Goal: Information Seeking & Learning: Check status

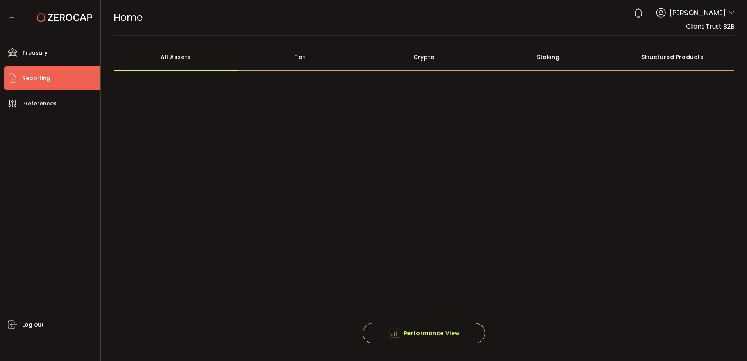
click at [58, 80] on li "Reporting" at bounding box center [52, 77] width 96 height 23
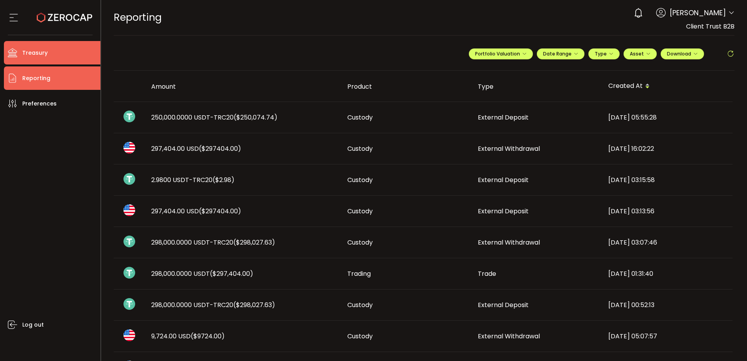
click at [61, 60] on li "Treasury" at bounding box center [52, 52] width 96 height 23
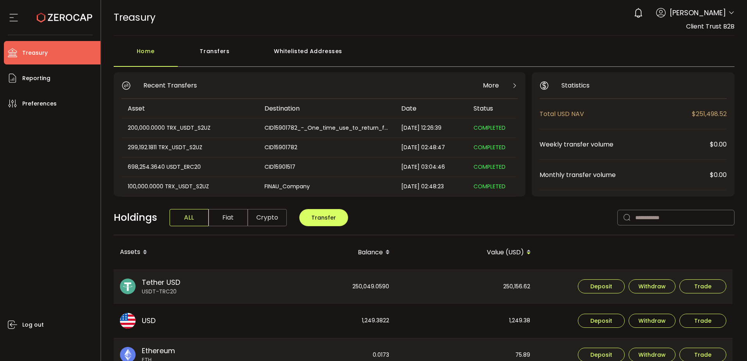
drag, startPoint x: 328, startPoint y: 44, endPoint x: 325, endPoint y: 48, distance: 4.7
click at [325, 48] on div "Whitelisted Addresses" at bounding box center [308, 54] width 113 height 23
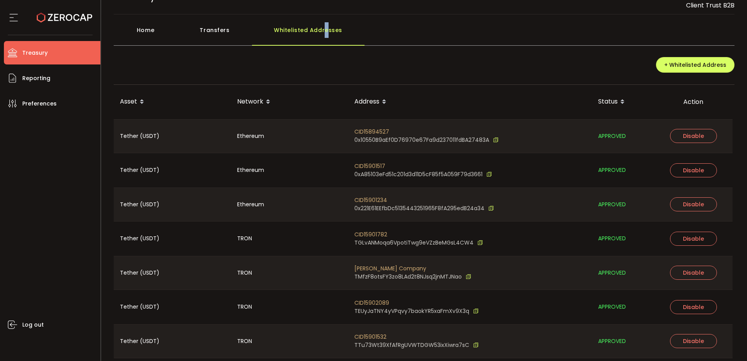
scroll to position [49, 0]
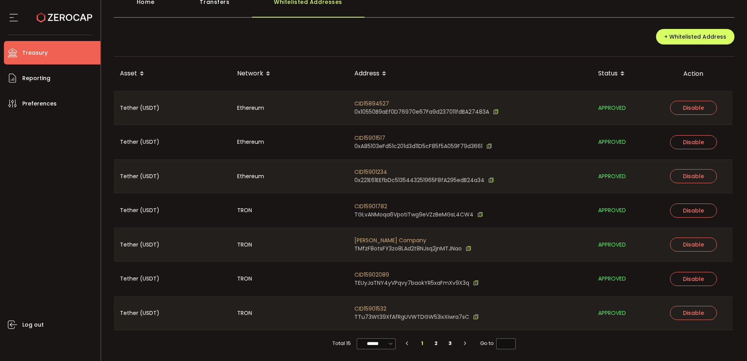
click at [386, 333] on div "Total 15 ****** 7/page 20/page 50/page 100/page 1 2 3 Go to *" at bounding box center [424, 343] width 621 height 27
click at [386, 340] on div "******" at bounding box center [376, 343] width 39 height 11
click at [383, 323] on span "100/page" at bounding box center [375, 324] width 25 height 8
type input "********"
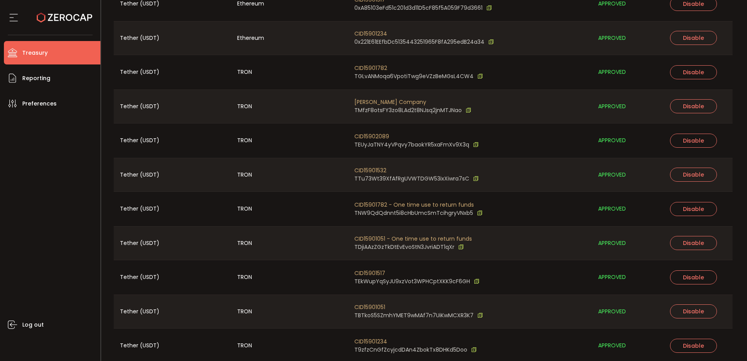
scroll to position [323, 0]
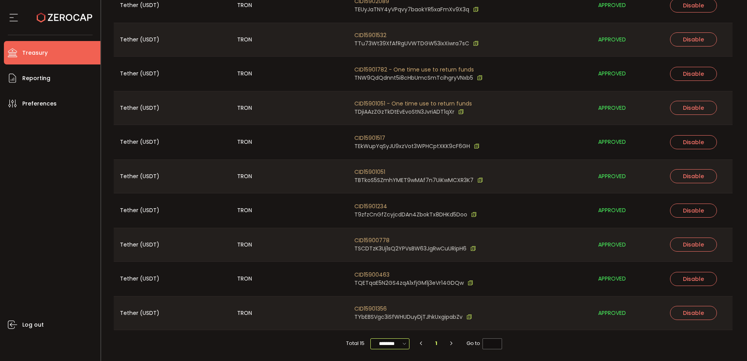
click at [390, 347] on input "********" at bounding box center [389, 343] width 39 height 11
click at [383, 323] on span "100/page" at bounding box center [389, 324] width 25 height 8
click at [574, 353] on div "Total 15 ******** 1 Go to *" at bounding box center [424, 343] width 621 height 27
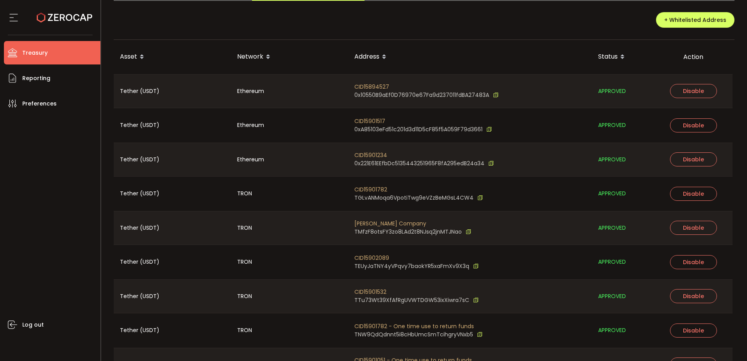
scroll to position [78, 0]
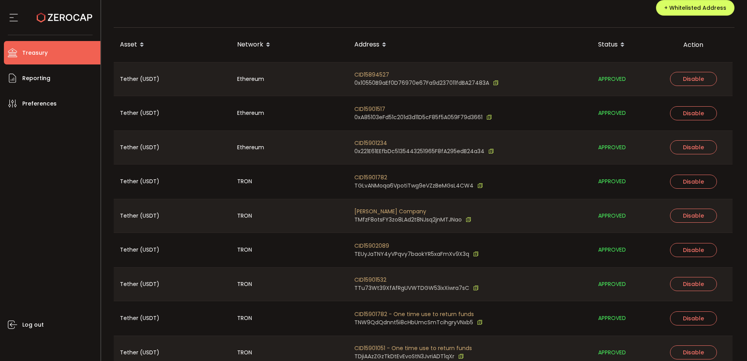
click at [379, 254] on span "TEUyJaTNY4yVPqvy7baokYR5xaFmXv9X3q" at bounding box center [411, 254] width 115 height 8
drag, startPoint x: 713, startPoint y: 361, endPoint x: 550, endPoint y: 43, distance: 357.5
click at [550, 43] on div "Address" at bounding box center [470, 44] width 244 height 13
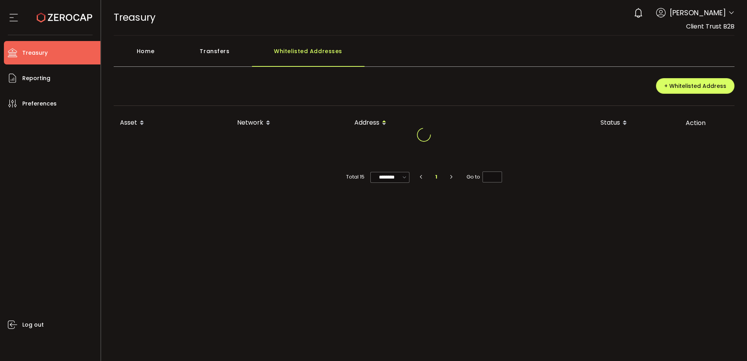
scroll to position [0, 0]
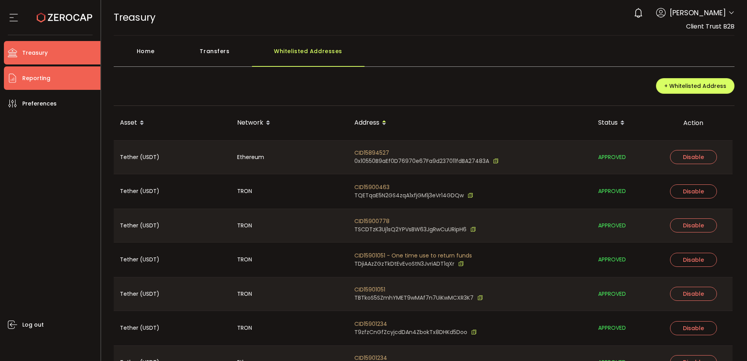
click at [46, 78] on span "Reporting" at bounding box center [36, 78] width 28 height 11
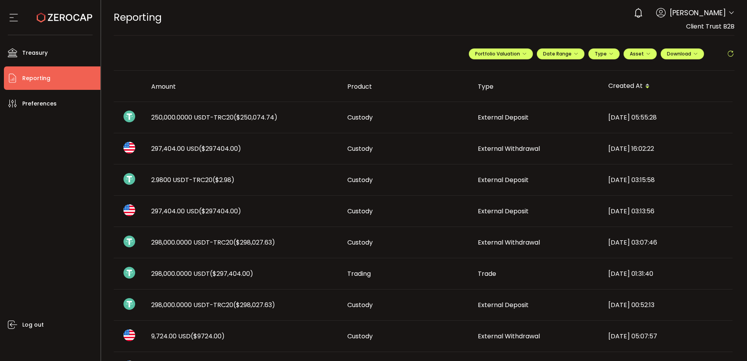
click at [259, 117] on span "($250,074.74)" at bounding box center [256, 117] width 44 height 9
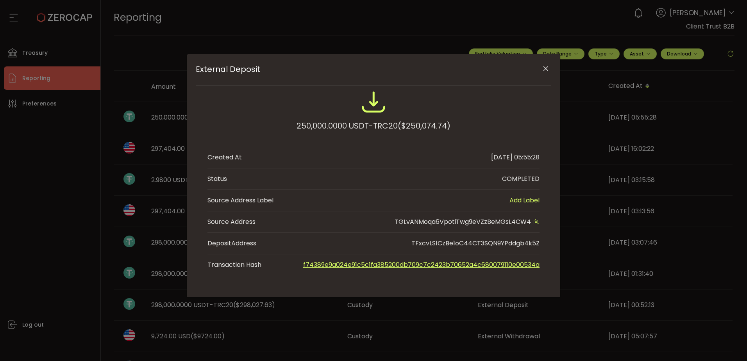
click at [489, 220] on span "TGLvANMoqa6VpotiTwg9eVZzBeMGsL4CW4" at bounding box center [463, 221] width 136 height 9
copy span "TGLvANMoqa6VpotiTwg9eVZzBeMGsL4CW4"
click at [40, 175] on div "External Deposit 250,000.0000 USDT-TRC20 ($250,074.74) Created At [DATE] 05:55:…" at bounding box center [373, 180] width 747 height 361
click at [34, 63] on div "External Deposit 250,000.0000 USDT-TRC20 ($250,074.74) Created At [DATE] 05:55:…" at bounding box center [373, 180] width 747 height 361
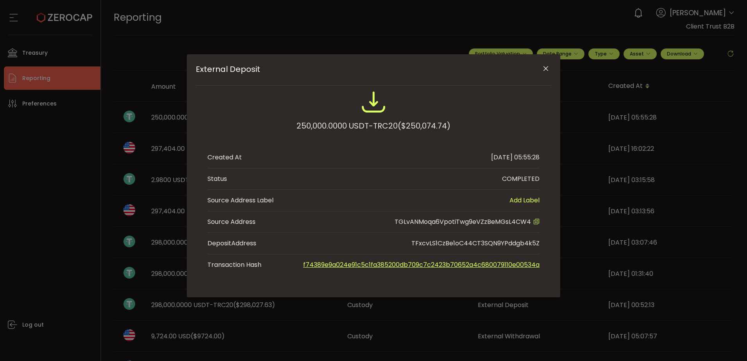
click at [545, 71] on icon "Close" at bounding box center [546, 69] width 8 height 8
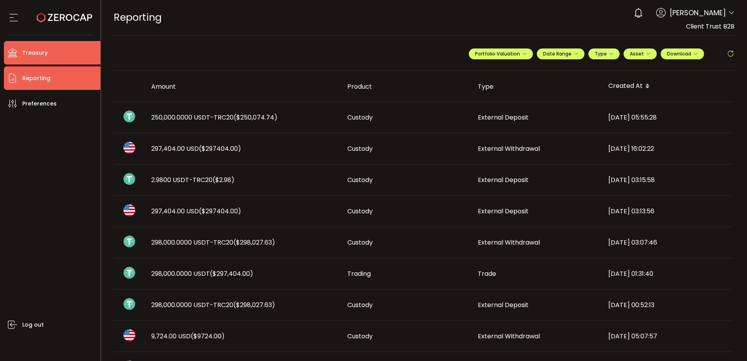
click at [84, 50] on li "Treasury" at bounding box center [52, 52] width 96 height 23
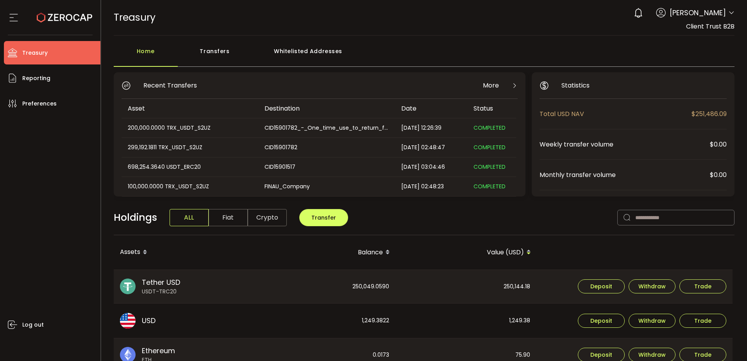
click at [257, 54] on div "Whitelisted Addresses" at bounding box center [308, 54] width 113 height 23
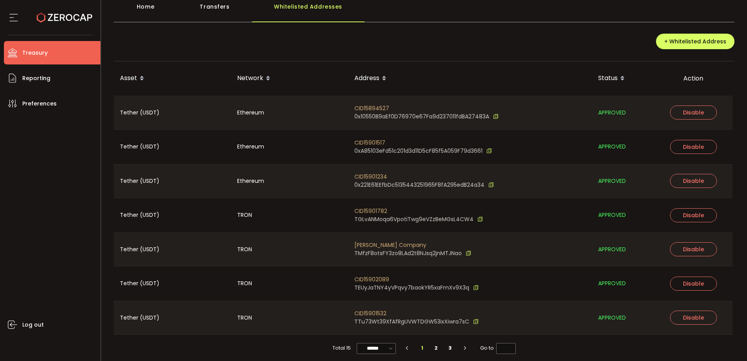
scroll to position [49, 0]
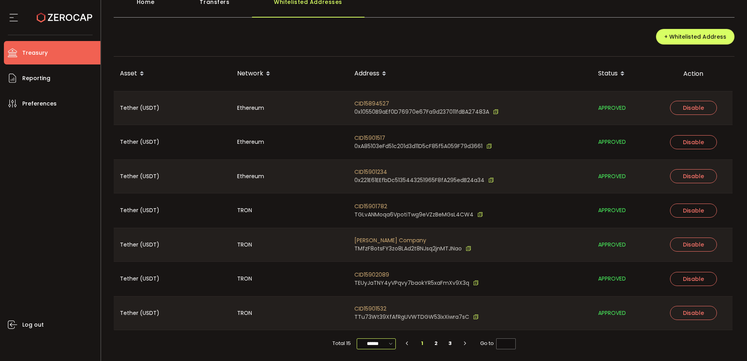
click at [381, 348] on input "******" at bounding box center [376, 343] width 39 height 11
click at [378, 318] on li "100/page" at bounding box center [378, 324] width 45 height 13
type input "********"
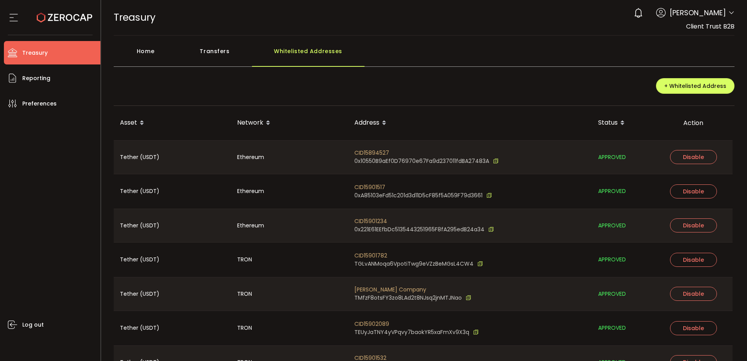
drag, startPoint x: 385, startPoint y: 248, endPoint x: 384, endPoint y: 252, distance: 4.2
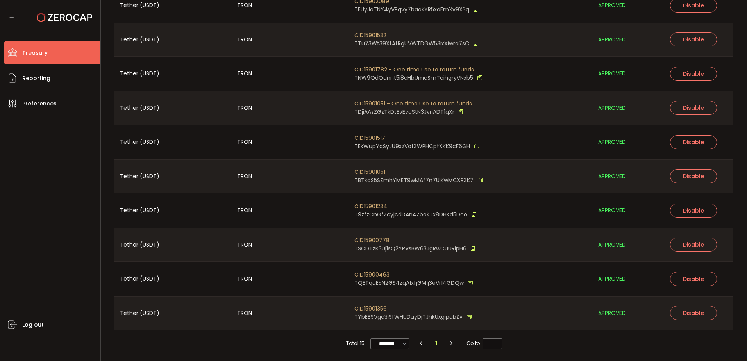
scroll to position [83, 0]
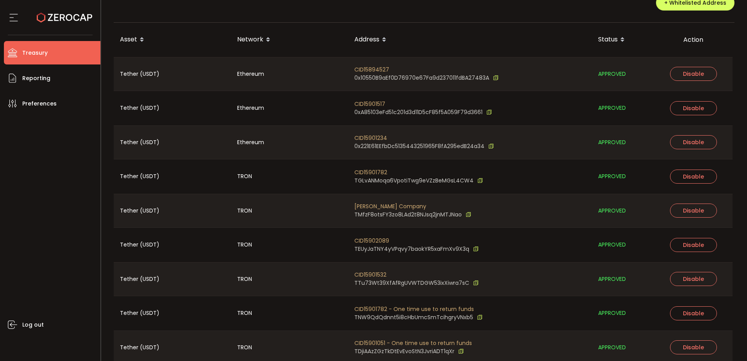
click at [380, 173] on span "CID15901782" at bounding box center [418, 172] width 129 height 8
copy span "CID15901782"
click at [20, 55] on li "Treasury" at bounding box center [52, 52] width 96 height 23
click at [36, 54] on span "Treasury" at bounding box center [34, 52] width 25 height 11
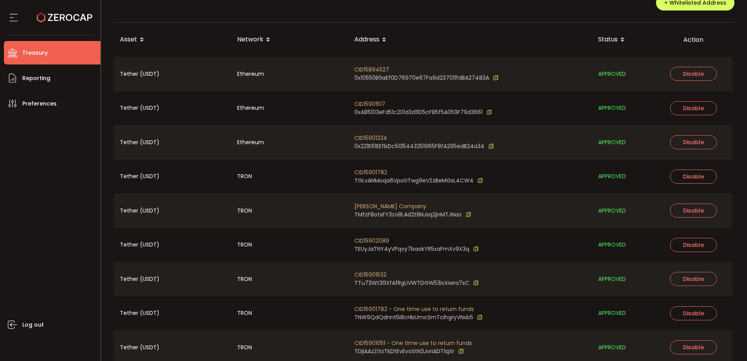
click at [36, 54] on span "Treasury" at bounding box center [34, 52] width 25 height 11
click at [66, 145] on div "Log out" at bounding box center [52, 235] width 96 height 240
click at [58, 50] on li "Treasury" at bounding box center [52, 52] width 96 height 23
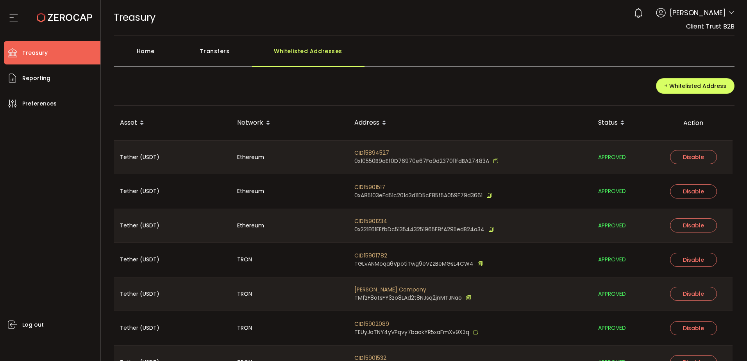
click at [41, 55] on span "Treasury" at bounding box center [34, 52] width 25 height 11
click at [142, 52] on div "Home" at bounding box center [146, 54] width 64 height 23
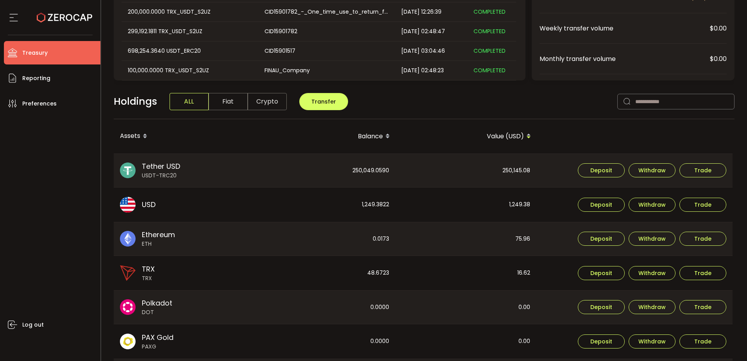
scroll to position [117, 0]
click at [39, 64] on ul "Treasury Payments Trading Reporting Preferences Log out" at bounding box center [50, 198] width 100 height 326
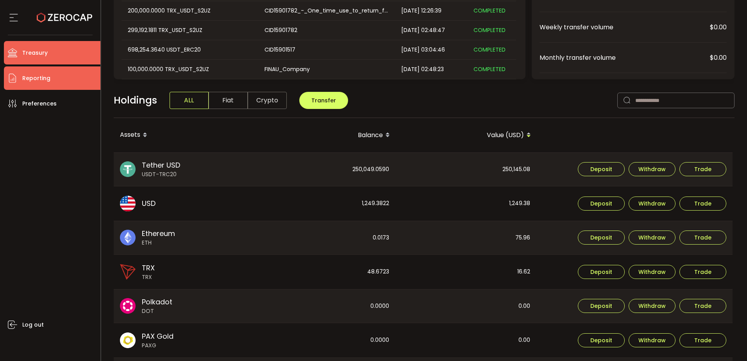
click at [48, 80] on span "Reporting" at bounding box center [36, 78] width 28 height 11
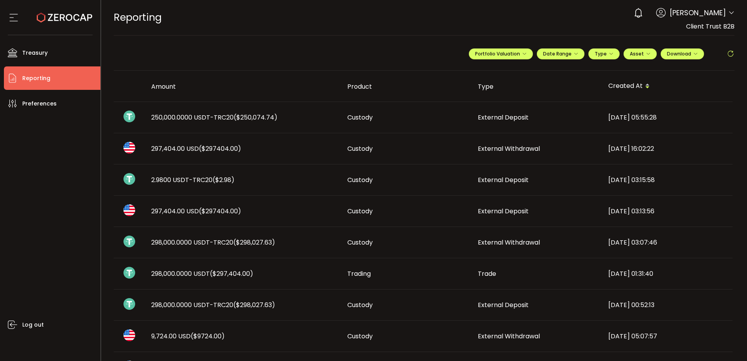
click at [514, 119] on span "External Deposit" at bounding box center [503, 117] width 51 height 9
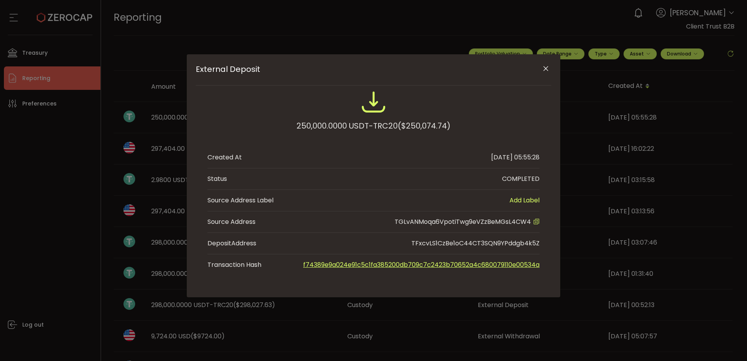
click at [542, 66] on icon "Close" at bounding box center [546, 69] width 8 height 8
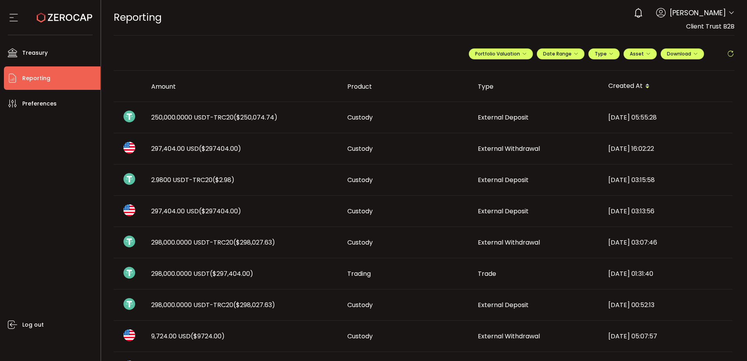
click at [205, 117] on span "250,000.0000 USDT-TRC20 ($250,074.74)" at bounding box center [214, 117] width 126 height 9
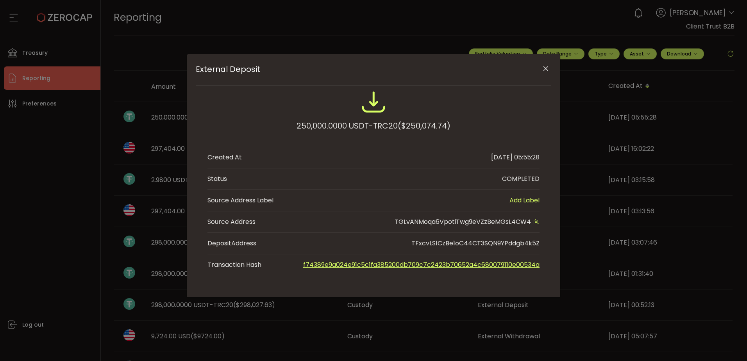
click at [55, 151] on div "External Deposit 250,000.0000 USDT-TRC20 ($250,074.74) Created At [DATE] 05:55:…" at bounding box center [373, 180] width 747 height 361
